Goal: Task Accomplishment & Management: Manage account settings

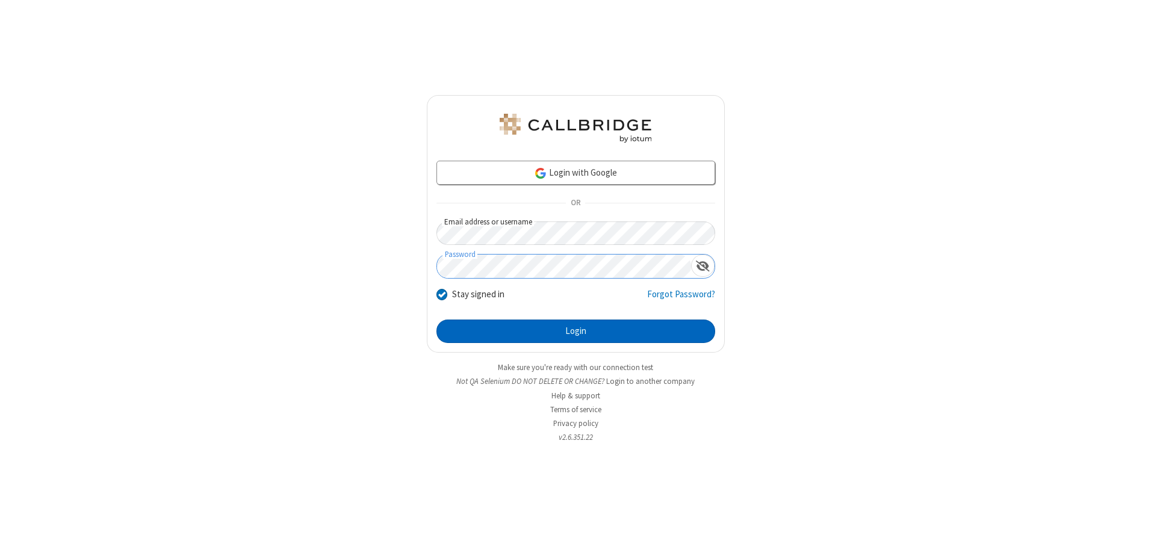
click at [576, 331] on button "Login" at bounding box center [576, 332] width 279 height 24
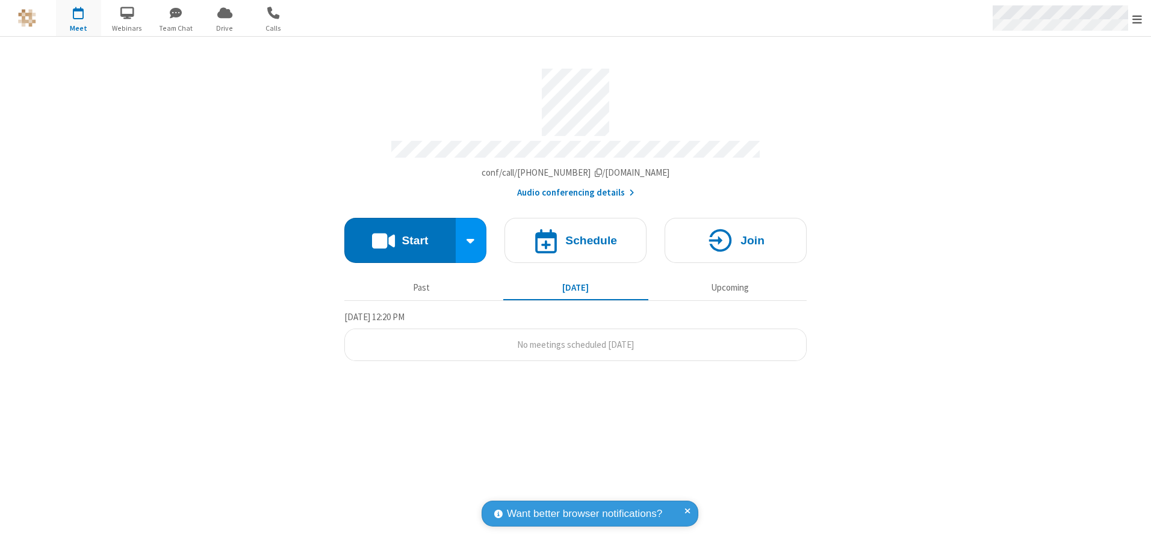
click at [1138, 19] on span "Open menu" at bounding box center [1138, 19] width 10 height 12
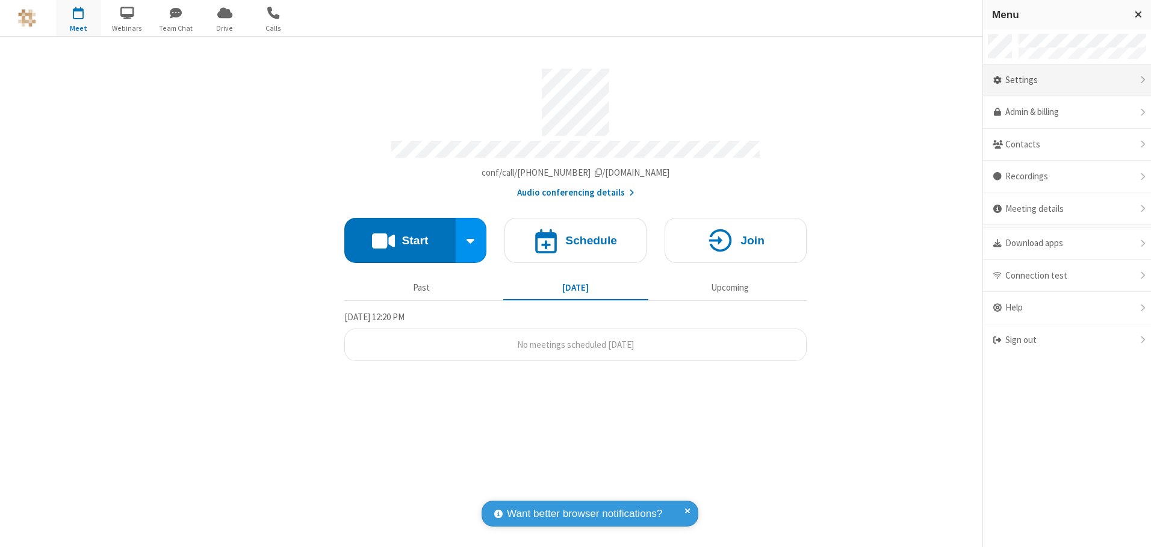
click at [1067, 80] on div "Settings" at bounding box center [1067, 80] width 168 height 33
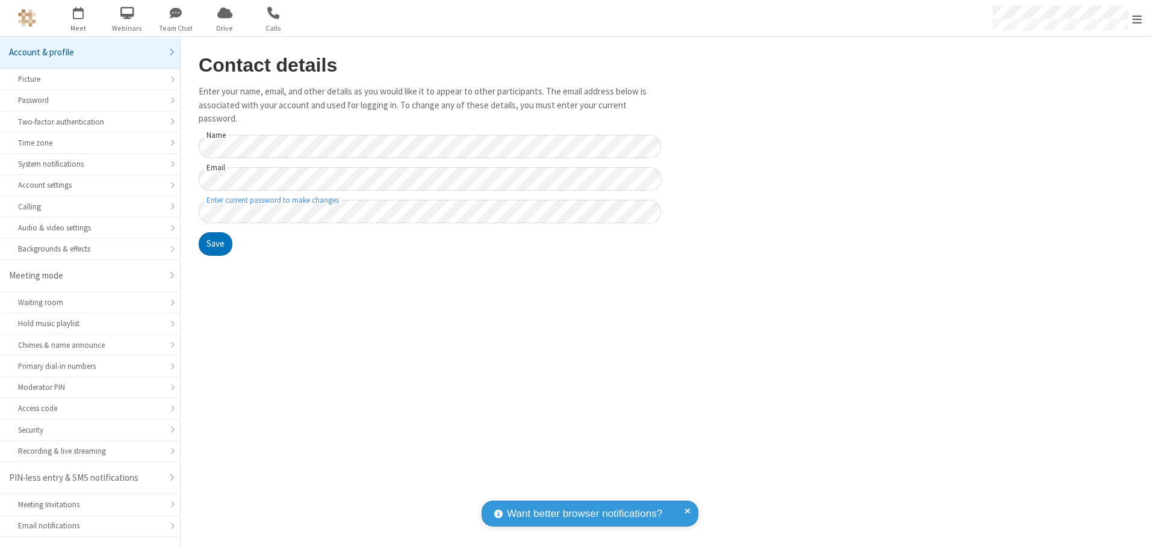
scroll to position [21, 0]
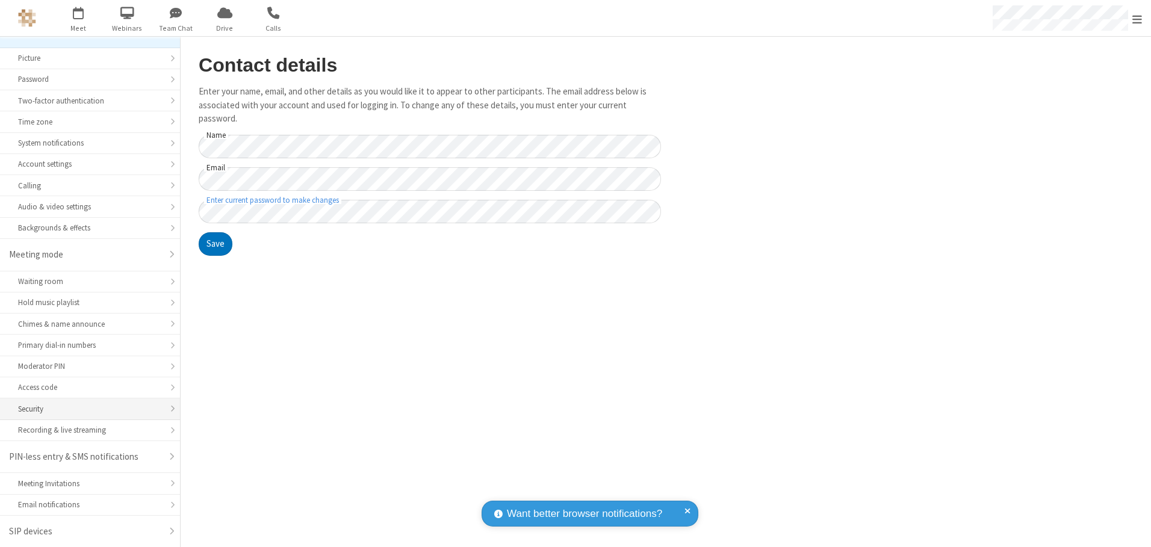
click at [86, 409] on div "Security" at bounding box center [90, 408] width 144 height 11
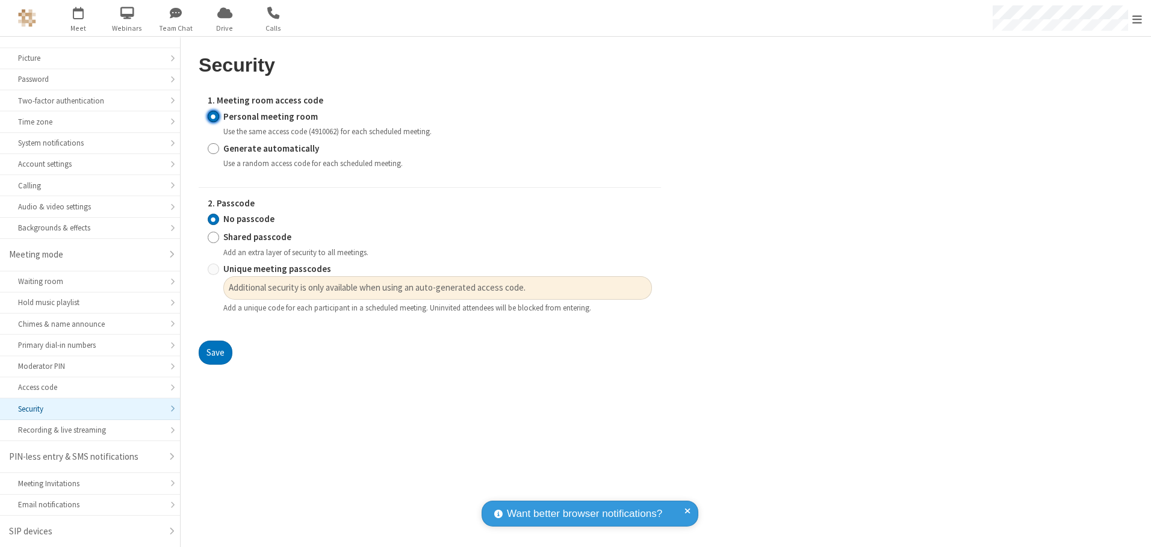
click at [213, 116] on input "Personal meeting room" at bounding box center [213, 116] width 11 height 13
click at [213, 219] on input "No passcode" at bounding box center [213, 219] width 11 height 13
click at [215, 353] on button "Save" at bounding box center [216, 353] width 34 height 24
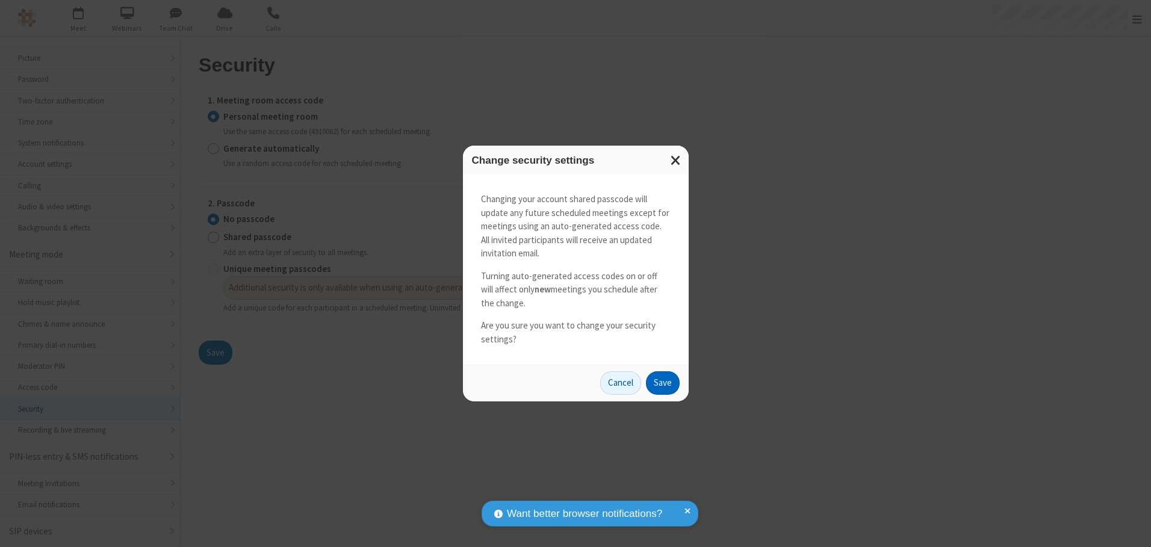
click at [662, 383] on button "Save" at bounding box center [663, 384] width 34 height 24
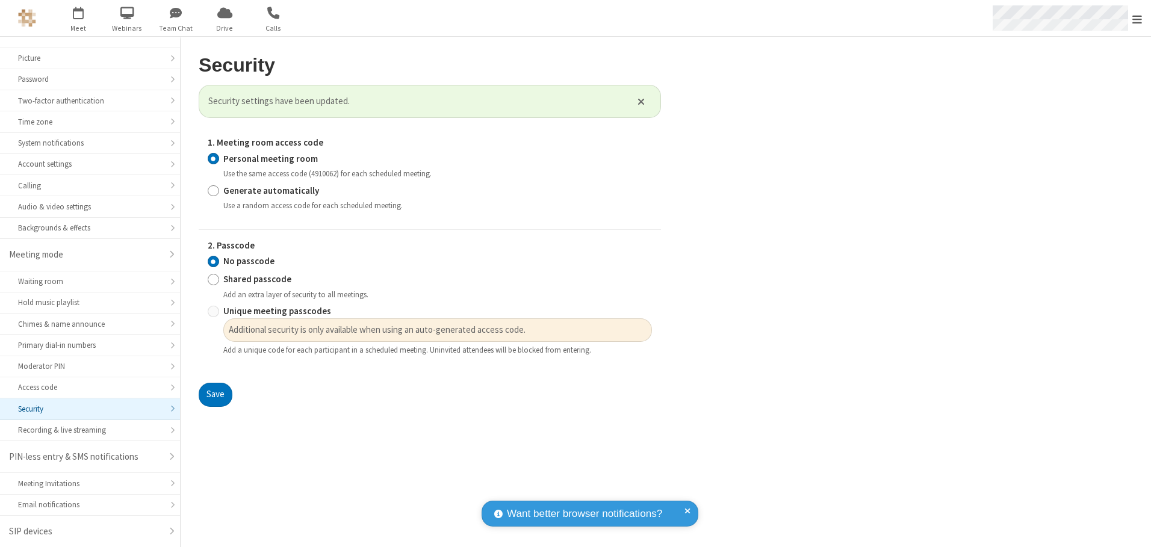
click at [1138, 19] on span "Open menu" at bounding box center [1138, 19] width 10 height 12
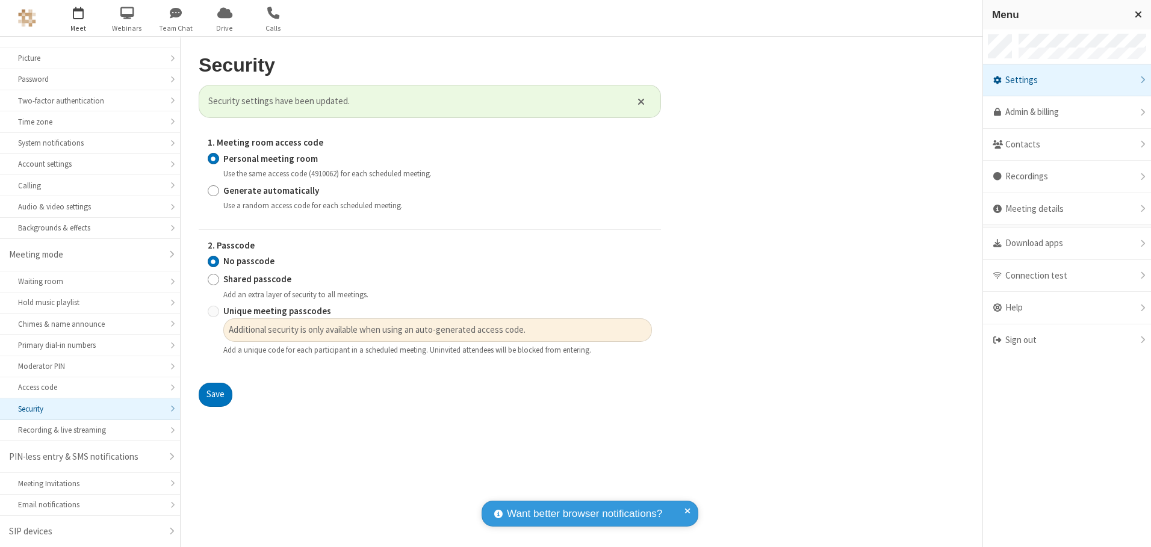
click at [78, 18] on span "button" at bounding box center [78, 12] width 45 height 20
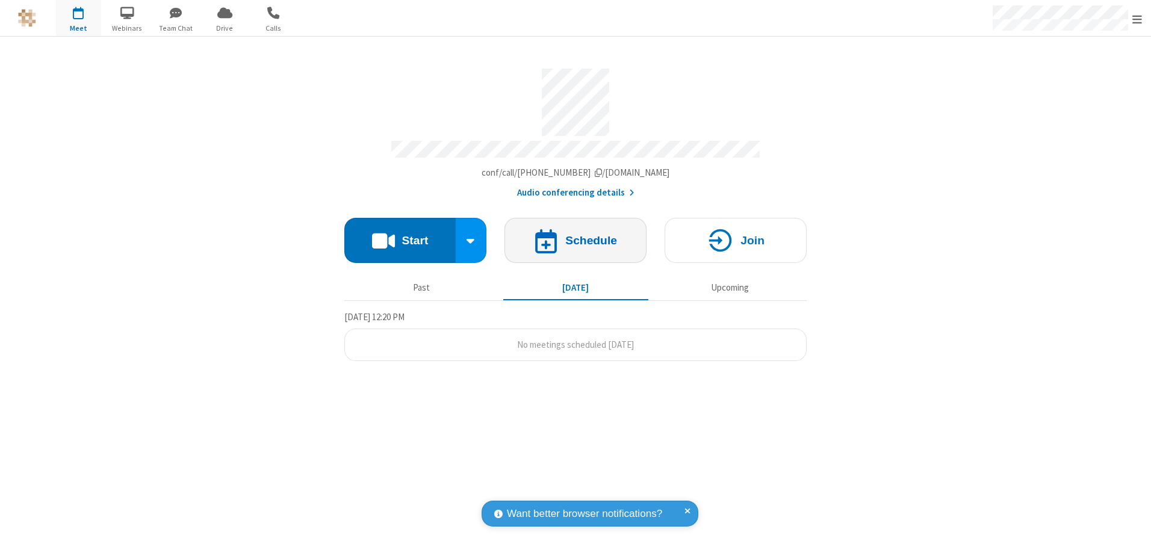
click at [576, 236] on h4 "Schedule" at bounding box center [591, 240] width 52 height 11
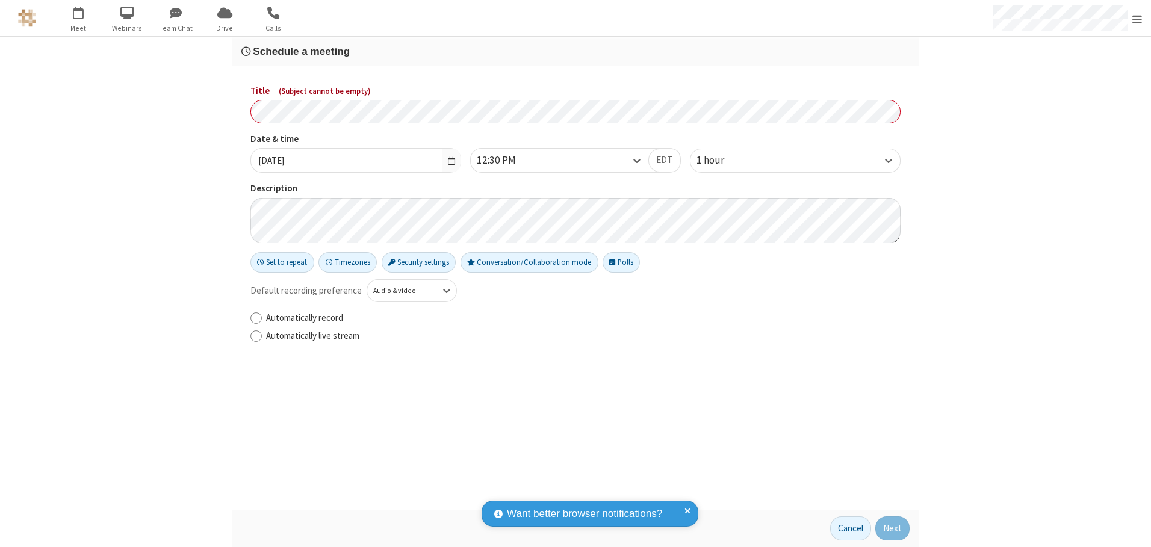
click at [576, 51] on h3 "Schedule a meeting" at bounding box center [575, 51] width 668 height 11
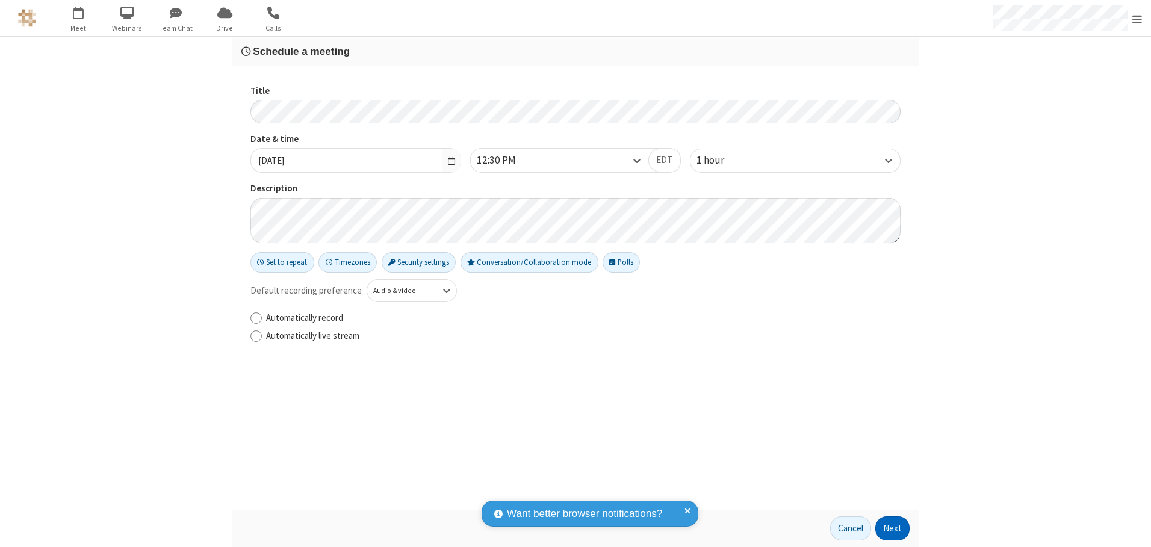
click at [893, 529] on button "Next" at bounding box center [893, 529] width 34 height 24
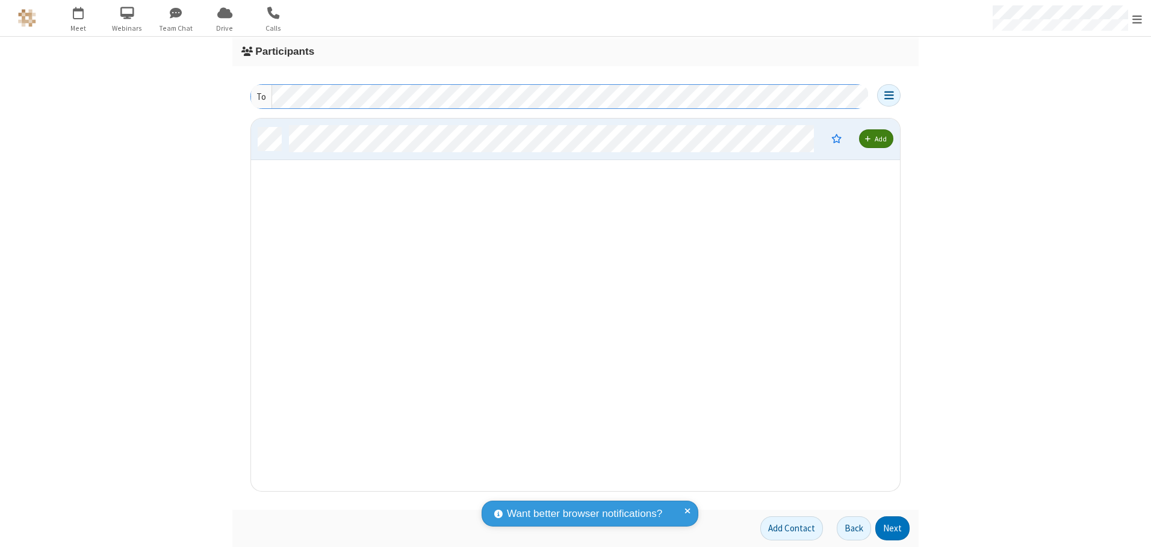
scroll to position [364, 640]
click at [893, 529] on button "Next" at bounding box center [893, 529] width 34 height 24
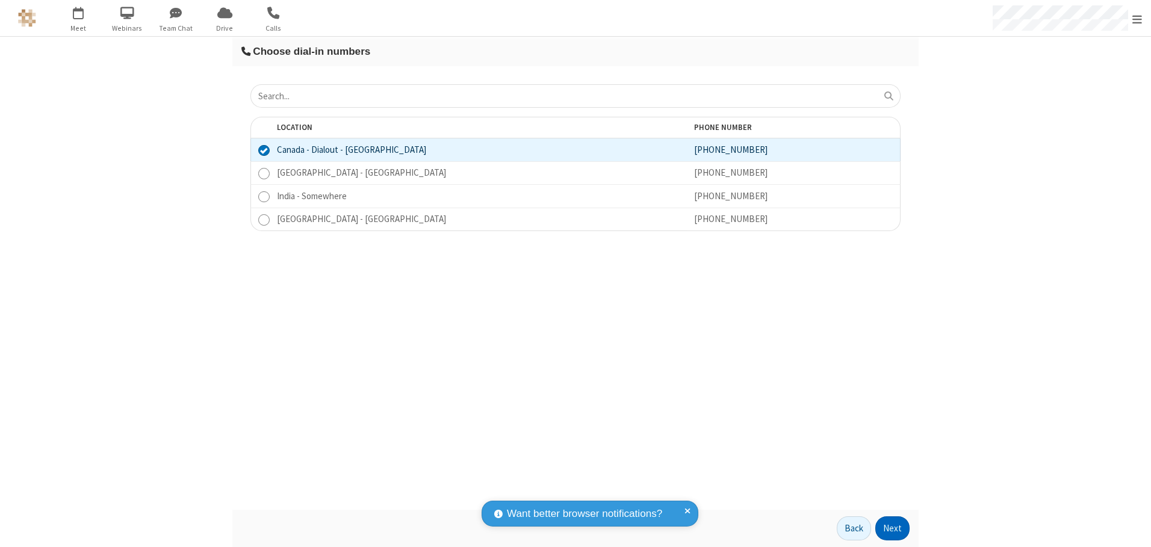
click at [893, 529] on button "Next" at bounding box center [893, 529] width 34 height 24
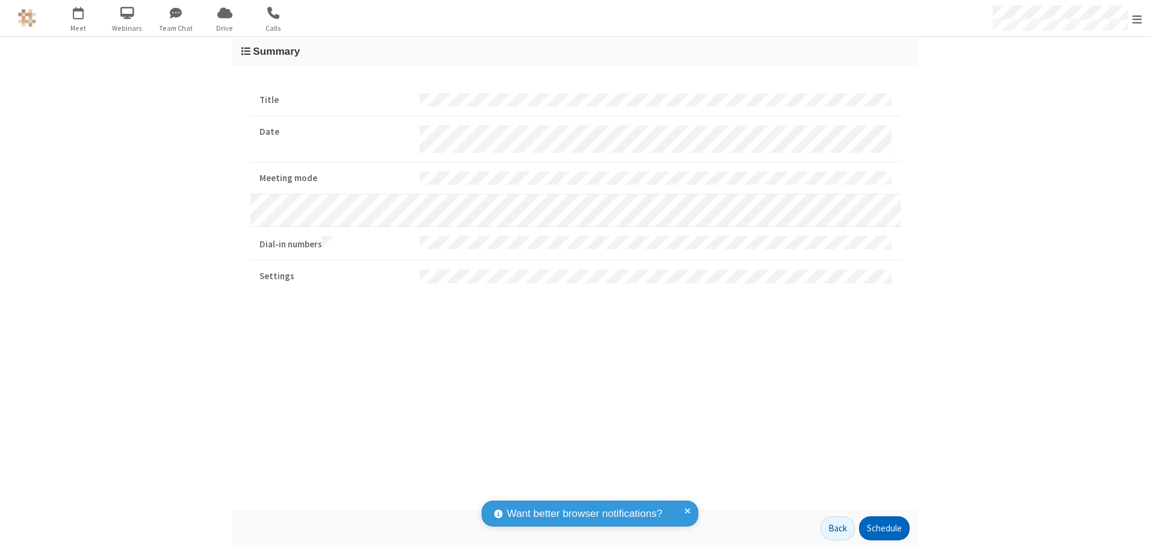
click at [884, 529] on button "Schedule" at bounding box center [884, 529] width 51 height 24
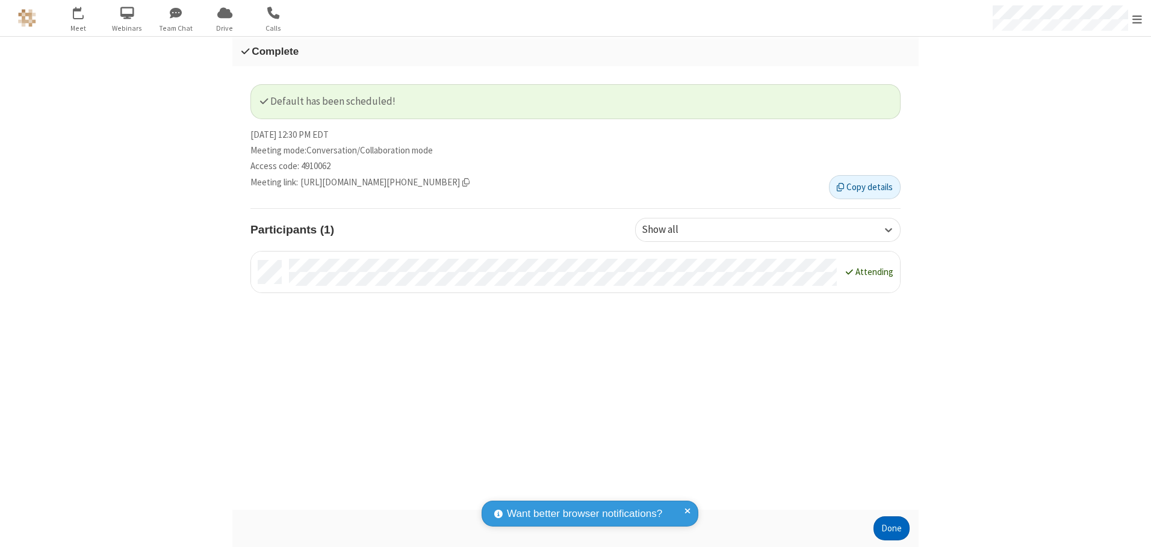
click at [892, 529] on button "Done" at bounding box center [892, 529] width 36 height 24
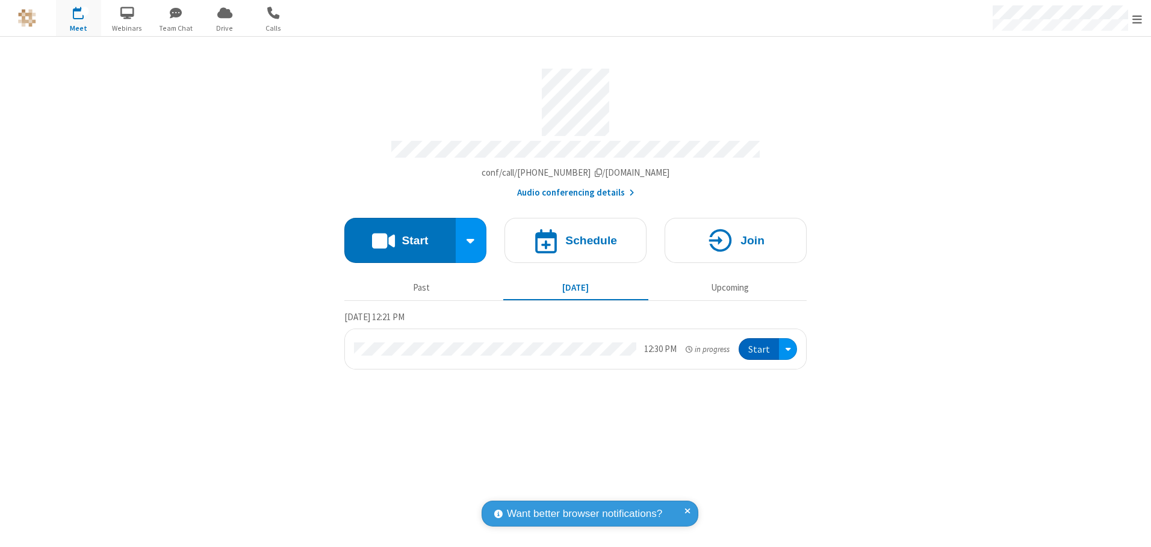
click at [760, 345] on button "Start" at bounding box center [759, 349] width 40 height 22
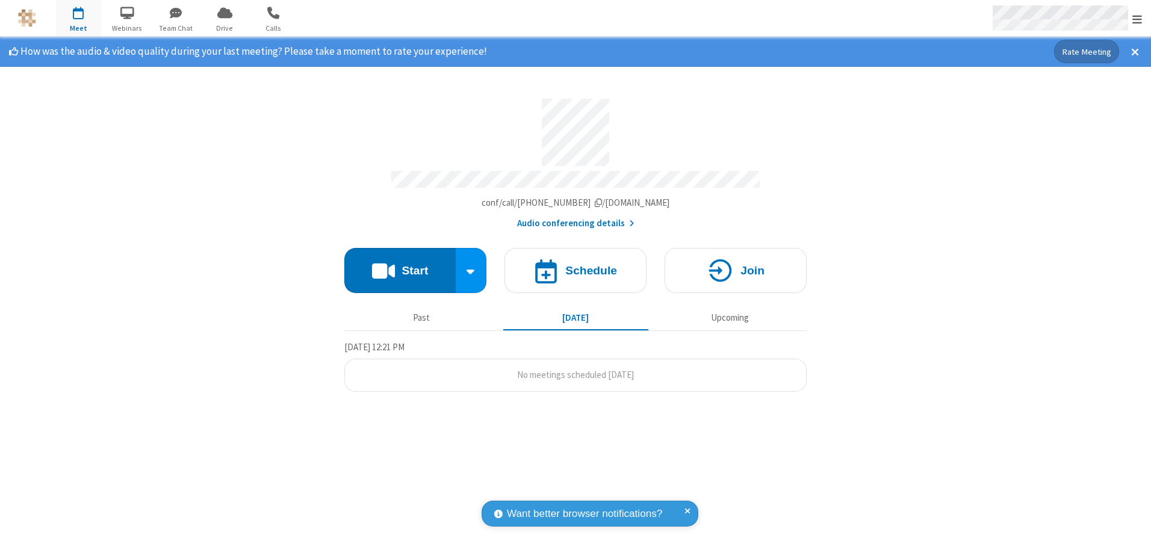
click at [1138, 19] on span "Open menu" at bounding box center [1138, 19] width 10 height 12
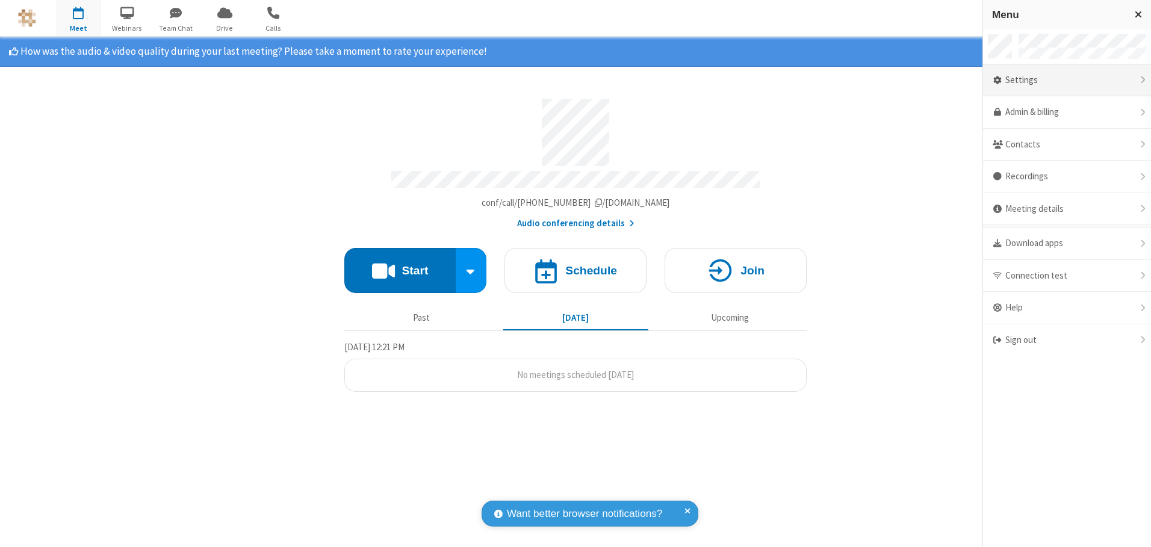
click at [1067, 80] on div "Settings" at bounding box center [1067, 80] width 168 height 33
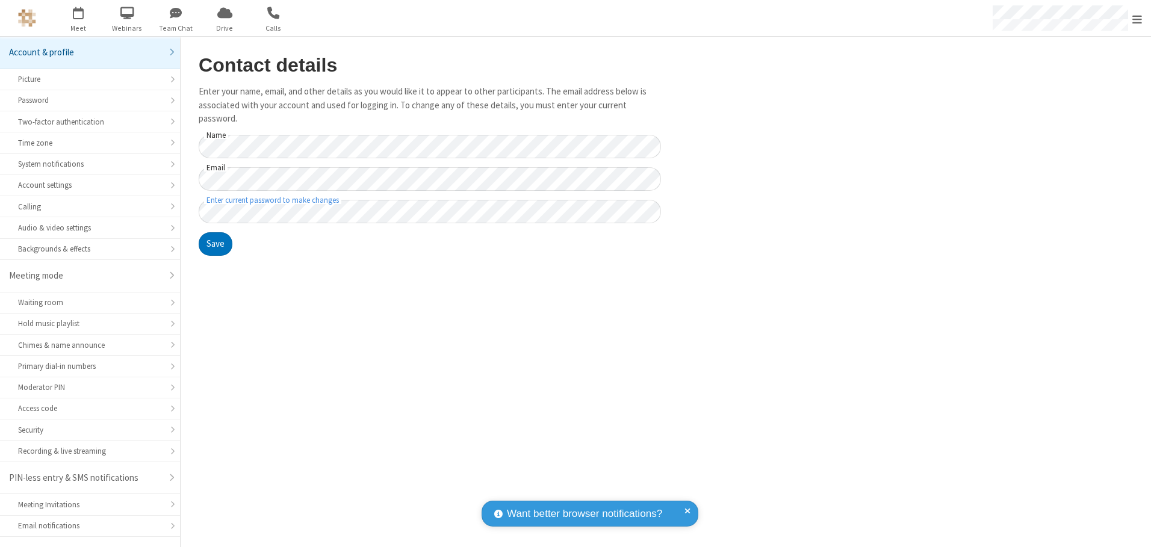
scroll to position [21, 0]
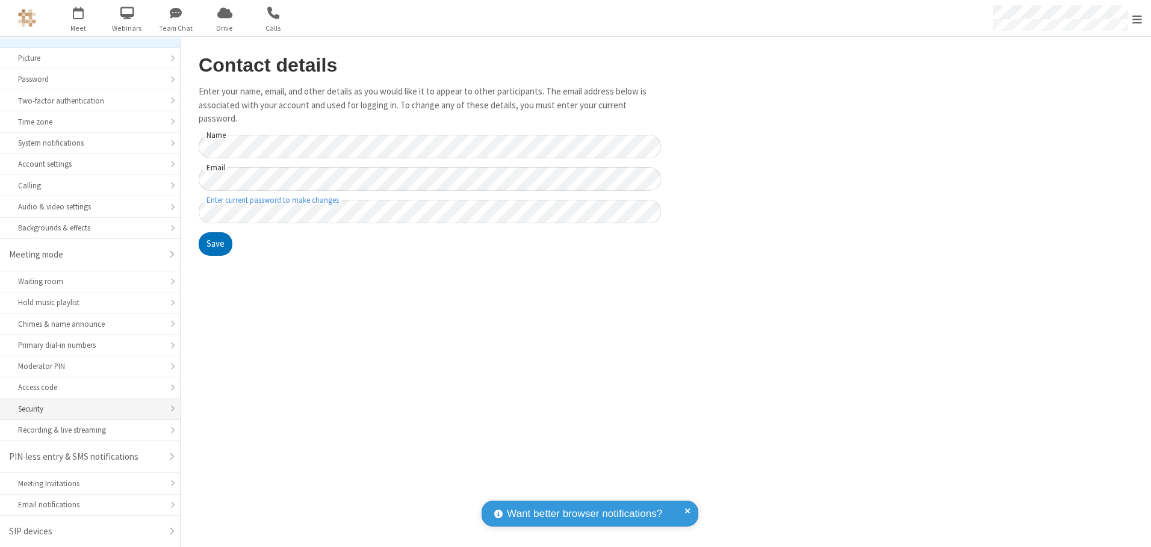
click at [86, 409] on div "Security" at bounding box center [90, 408] width 144 height 11
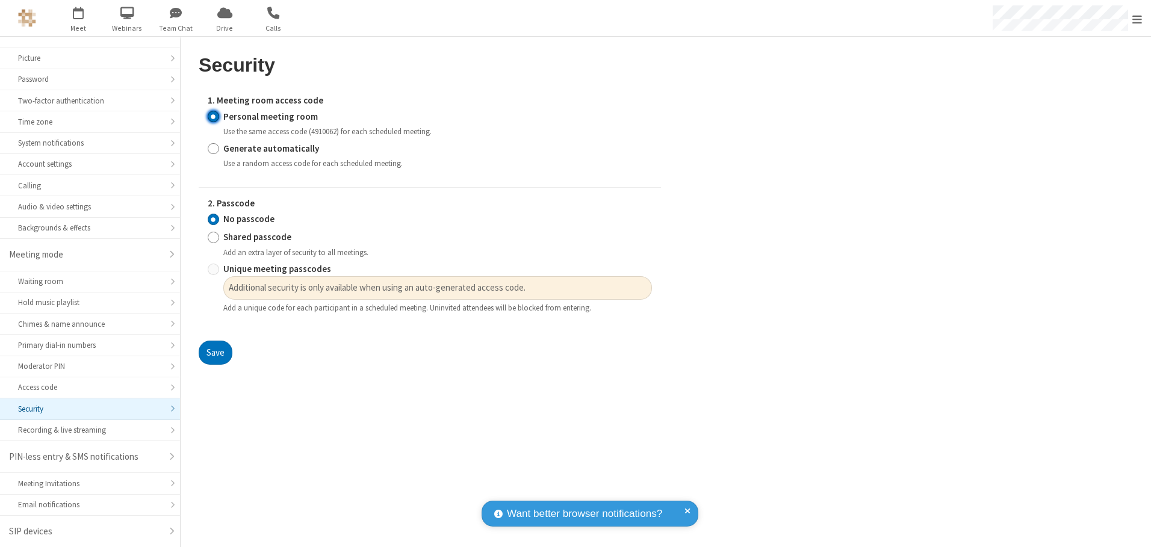
click at [213, 116] on input "Personal meeting room" at bounding box center [213, 116] width 11 height 13
click at [213, 219] on input "No passcode" at bounding box center [213, 219] width 11 height 13
click at [215, 353] on button "Save" at bounding box center [216, 353] width 34 height 24
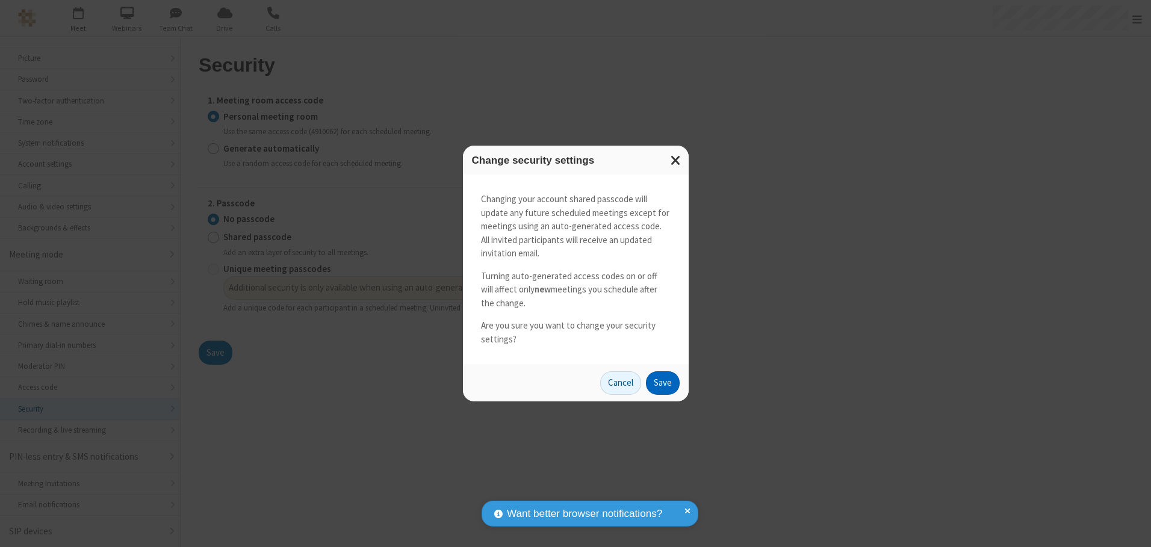
click at [662, 383] on button "Save" at bounding box center [663, 384] width 34 height 24
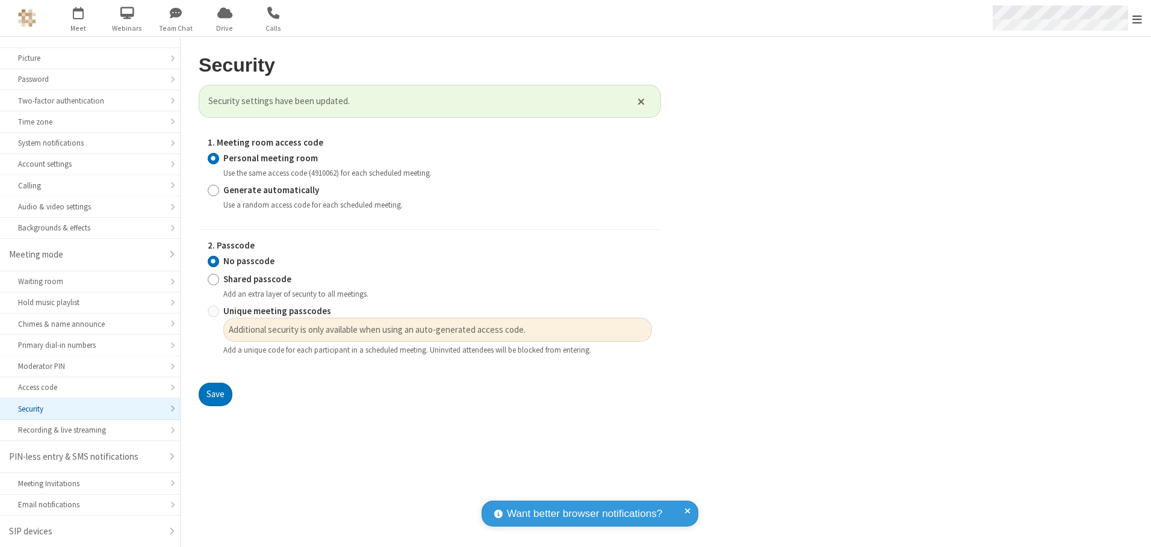
click at [1138, 18] on span "Open menu" at bounding box center [1138, 19] width 10 height 12
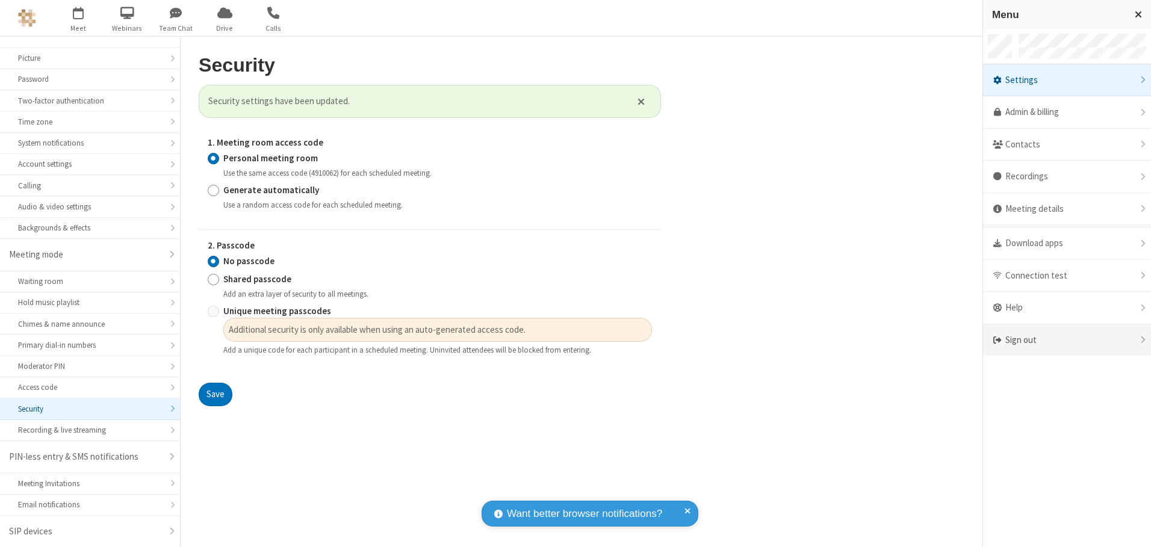
click at [1067, 340] on div "Sign out" at bounding box center [1067, 341] width 168 height 32
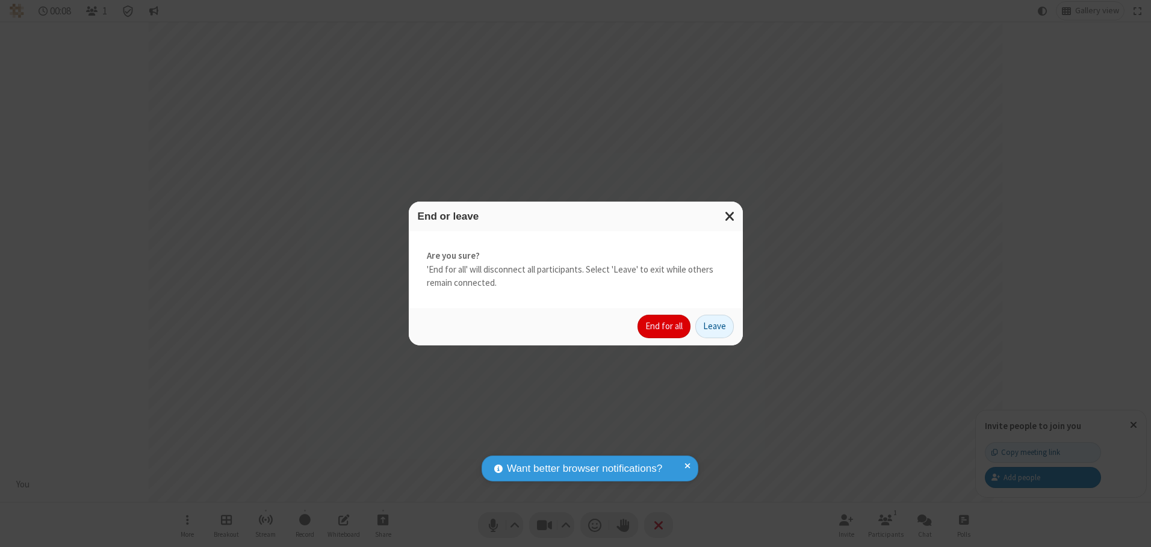
click at [665, 326] on button "End for all" at bounding box center [664, 327] width 53 height 24
